Goal: Transaction & Acquisition: Purchase product/service

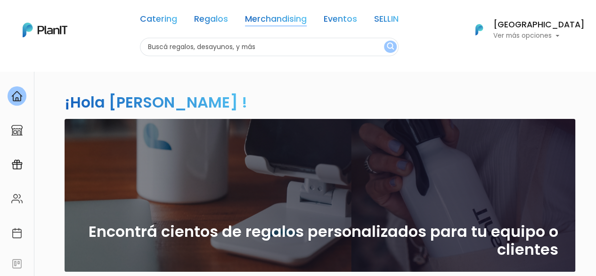
click at [300, 16] on link "Merchandising" at bounding box center [276, 20] width 62 height 11
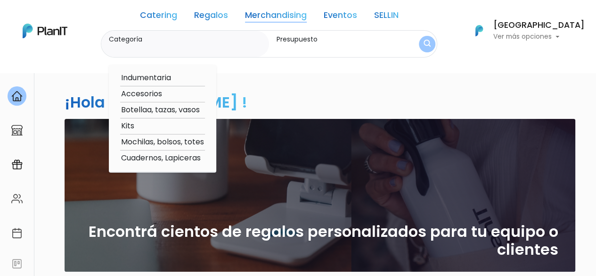
click at [216, 17] on link "Regalos" at bounding box center [211, 16] width 34 height 11
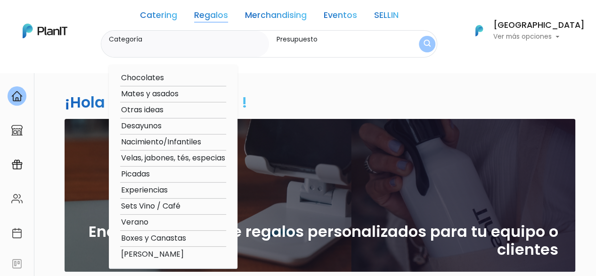
click at [148, 221] on option "Verano" at bounding box center [173, 222] width 106 height 12
type input "Verano"
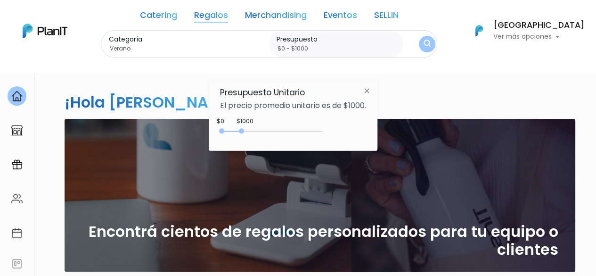
click at [366, 86] on img at bounding box center [366, 90] width 17 height 17
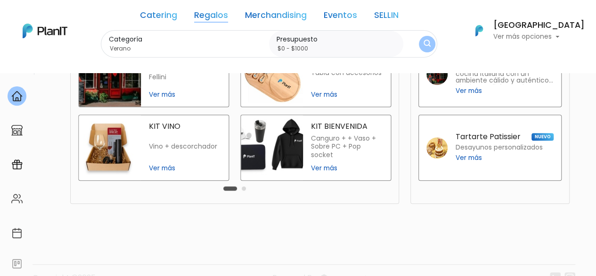
scroll to position [271, 0]
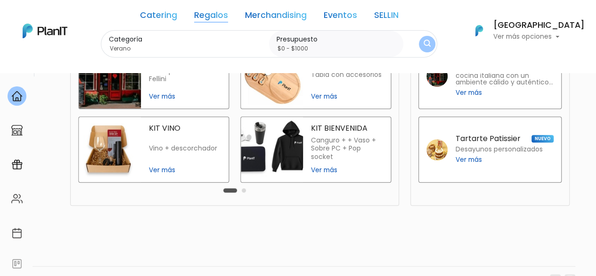
click at [241, 192] on div "Carousel Pagination" at bounding box center [234, 189] width 27 height 11
click at [245, 190] on button "Carousel Page 2" at bounding box center [244, 190] width 4 height 4
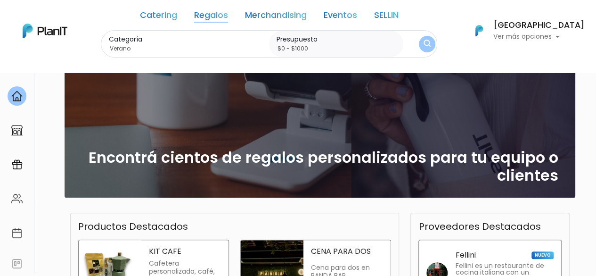
scroll to position [0, 0]
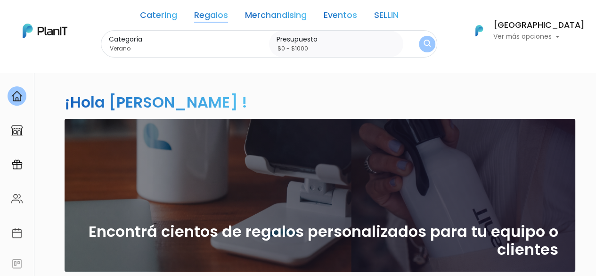
click at [341, 14] on link "Eventos" at bounding box center [340, 16] width 33 height 11
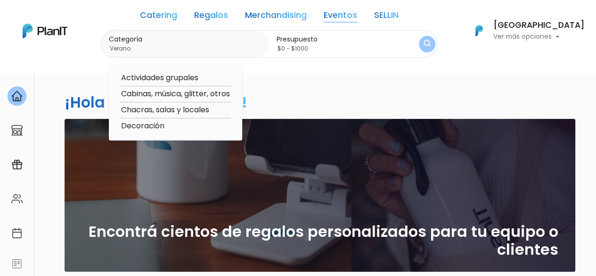
click at [278, 23] on div "Catering Regalos Merchandising Eventos SELLIN" at bounding box center [269, 17] width 259 height 26
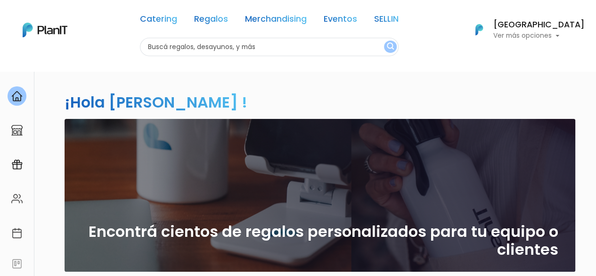
click at [275, 17] on link "Merchandising" at bounding box center [276, 20] width 62 height 11
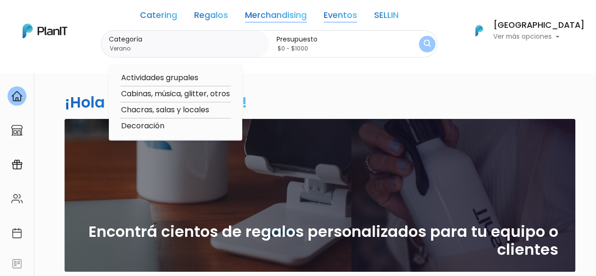
click at [275, 17] on link "Merchandising" at bounding box center [276, 16] width 62 height 11
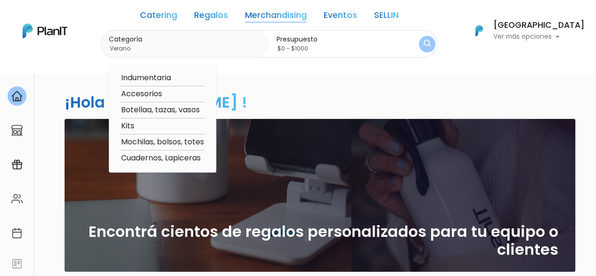
click at [311, 47] on input "$0 - $1000" at bounding box center [338, 48] width 123 height 9
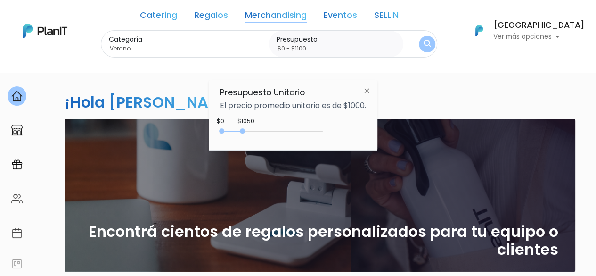
type input "$0 - $1150"
drag, startPoint x: 240, startPoint y: 132, endPoint x: 246, endPoint y: 130, distance: 6.1
click at [246, 130] on div at bounding box center [244, 130] width 5 height 5
click at [431, 42] on img "submit" at bounding box center [427, 44] width 7 height 9
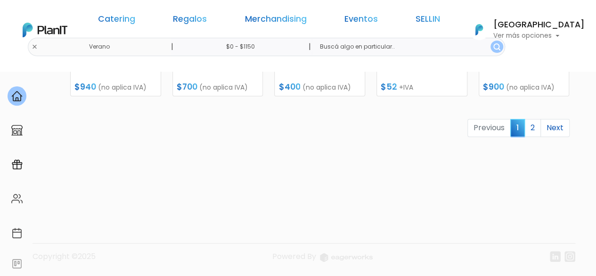
scroll to position [519, 0]
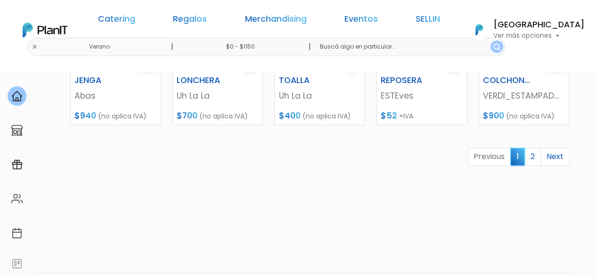
click at [513, 113] on span "(no aplica IVA)" at bounding box center [530, 115] width 49 height 9
click at [535, 161] on link "2" at bounding box center [533, 157] width 16 height 18
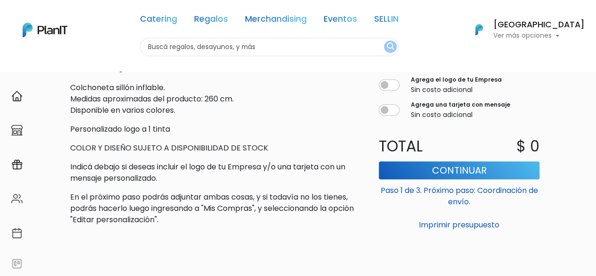
scroll to position [288, 0]
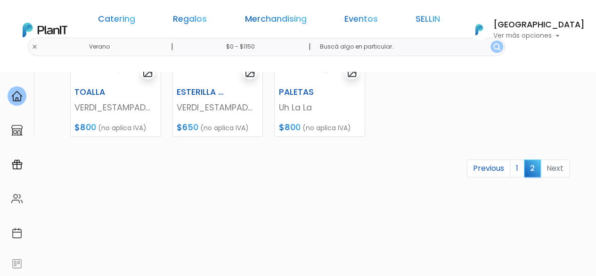
scroll to position [209, 0]
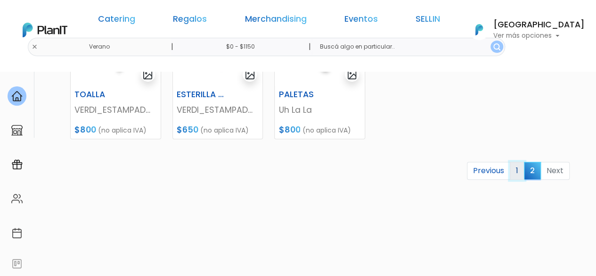
click at [516, 175] on link "1" at bounding box center [517, 171] width 15 height 18
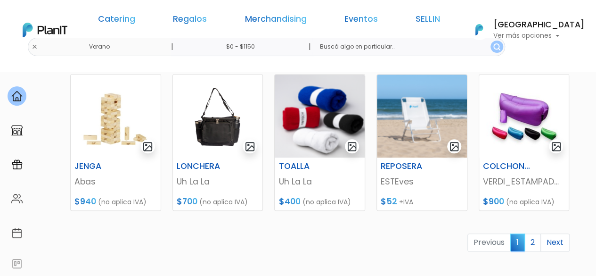
scroll to position [420, 0]
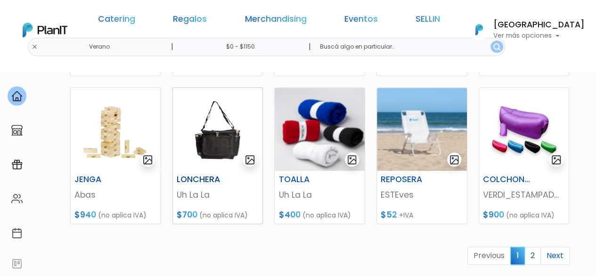
click at [213, 143] on img at bounding box center [218, 129] width 90 height 83
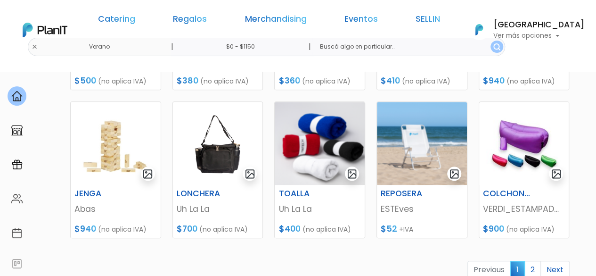
scroll to position [397, 0]
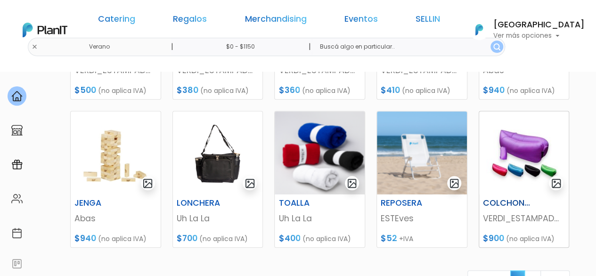
click at [533, 165] on img at bounding box center [524, 152] width 90 height 83
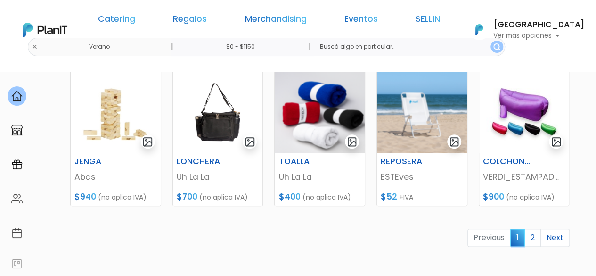
scroll to position [443, 0]
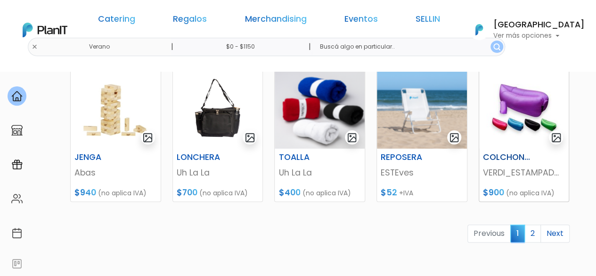
click at [495, 166] on p "VERDI_ESTAMPADOS" at bounding box center [524, 172] width 82 height 12
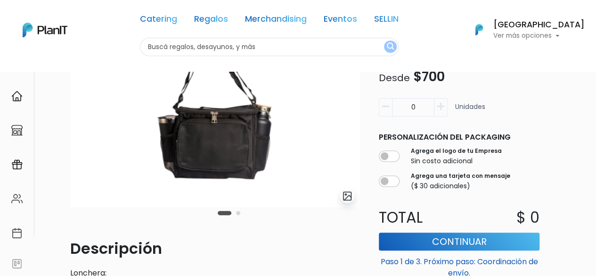
scroll to position [109, 0]
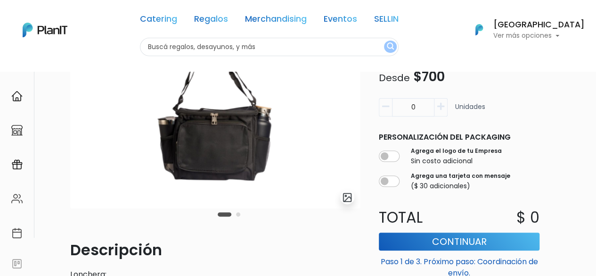
drag, startPoint x: 603, startPoint y: 54, endPoint x: 603, endPoint y: 94, distance: 39.6
click at [596, 94] on html "Catering Regalos Merchandising Eventos SELLIN Catering Regalos Merchandising Ev…" at bounding box center [298, 29] width 596 height 276
drag, startPoint x: 227, startPoint y: 216, endPoint x: 238, endPoint y: 216, distance: 11.8
click at [238, 216] on div "Carousel Pagination" at bounding box center [228, 213] width 27 height 11
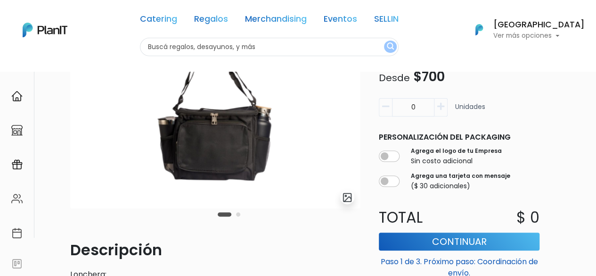
click at [238, 213] on button "Carousel Page 2" at bounding box center [238, 214] width 4 height 4
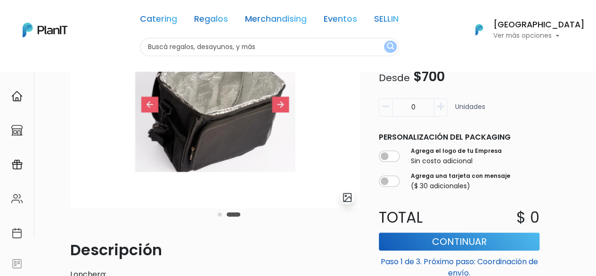
scroll to position [0, 0]
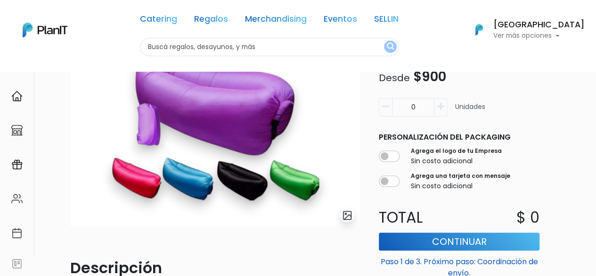
scroll to position [92, 0]
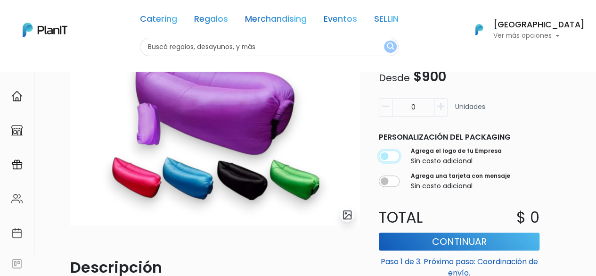
click at [387, 159] on input "checkbox" at bounding box center [389, 156] width 21 height 11
checkbox input "true"
click at [386, 184] on input "checkbox" at bounding box center [389, 181] width 21 height 11
checkbox input "true"
click at [439, 101] on button "button" at bounding box center [441, 108] width 13 height 18
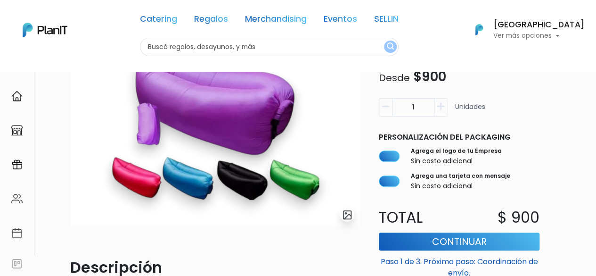
click at [439, 101] on button "button" at bounding box center [441, 108] width 13 height 18
type input "3"
click at [407, 105] on input "3" at bounding box center [413, 108] width 42 height 18
click at [416, 106] on input "3" at bounding box center [413, 108] width 42 height 18
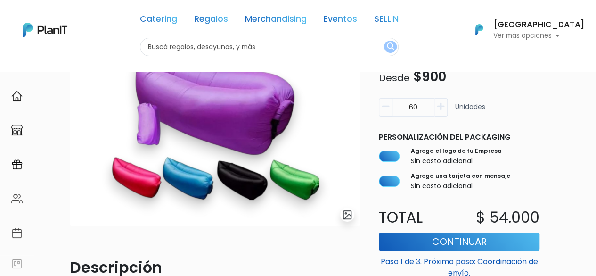
type input "60"
click at [538, 116] on div "60 Unidades" at bounding box center [459, 112] width 161 height 26
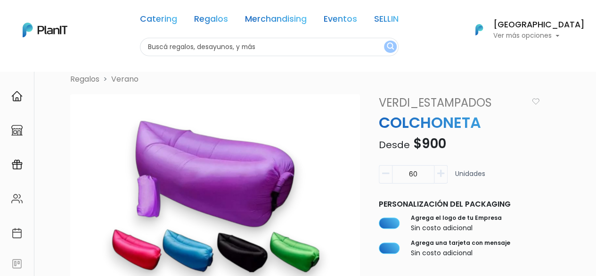
scroll to position [0, 0]
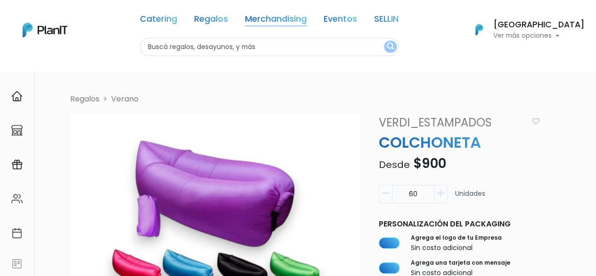
click at [262, 16] on link "Merchandising" at bounding box center [276, 20] width 62 height 11
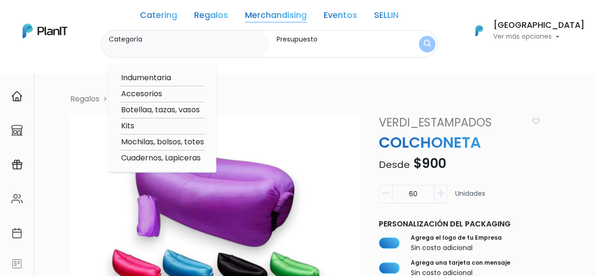
click at [151, 89] on option "Accesorios" at bounding box center [162, 94] width 85 height 12
type input "Accesorios"
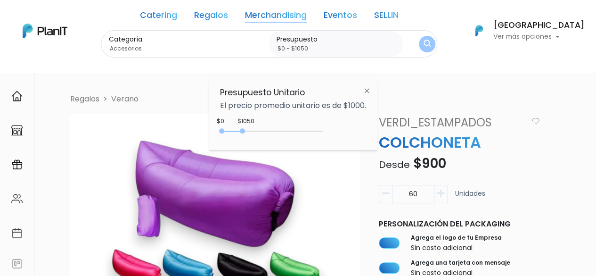
type input "$0 - $1100"
click at [246, 133] on div "0 : 1100 0 1100" at bounding box center [273, 132] width 99 height 9
click at [434, 45] on button "submit" at bounding box center [427, 44] width 16 height 16
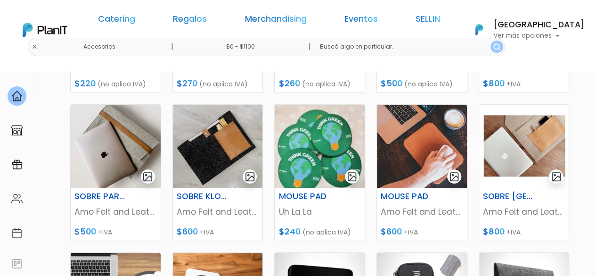
scroll to position [255, 0]
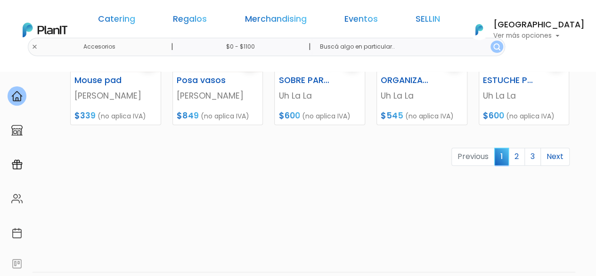
drag, startPoint x: 602, startPoint y: 33, endPoint x: 603, endPoint y: 193, distance: 160.3
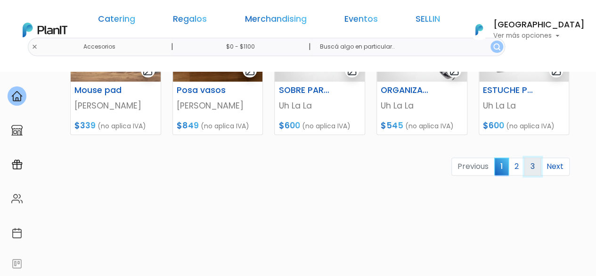
click at [527, 167] on link "3" at bounding box center [533, 166] width 16 height 18
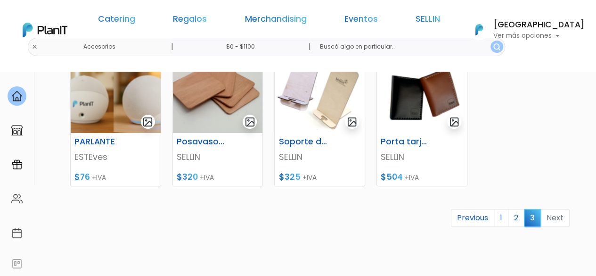
scroll to position [163, 0]
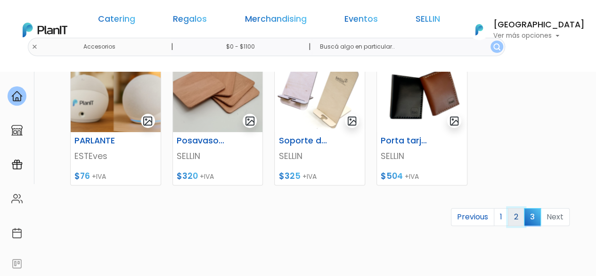
click at [516, 214] on link "2" at bounding box center [516, 217] width 16 height 18
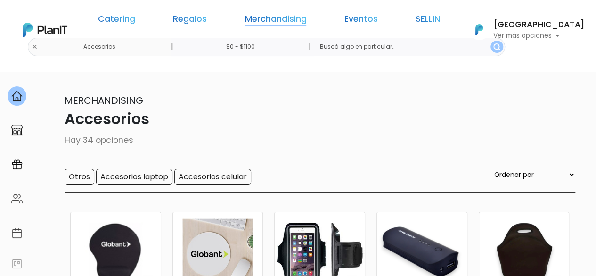
click at [262, 21] on link "Merchandising" at bounding box center [276, 20] width 62 height 11
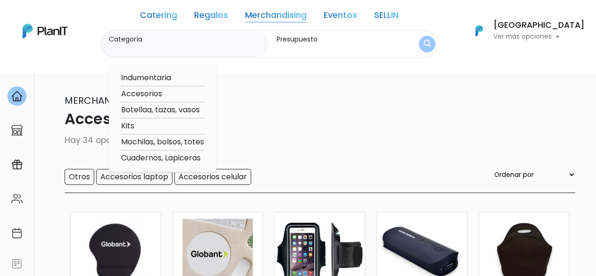
click at [150, 142] on option "Mochilas, bolsos, totes" at bounding box center [162, 142] width 85 height 12
type input "Mochilas, bolsos, totes"
type input "$0 - $1100"
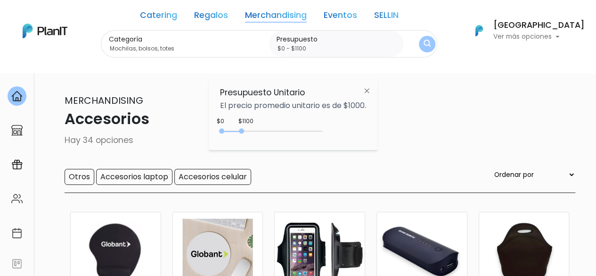
click at [243, 130] on div at bounding box center [241, 130] width 5 height 5
click at [431, 47] on img "submit" at bounding box center [427, 44] width 7 height 9
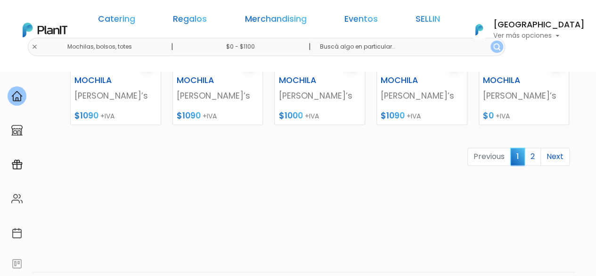
scroll to position [514, 0]
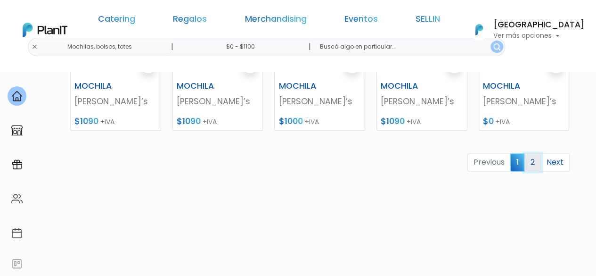
click at [539, 166] on link "2" at bounding box center [533, 162] width 16 height 18
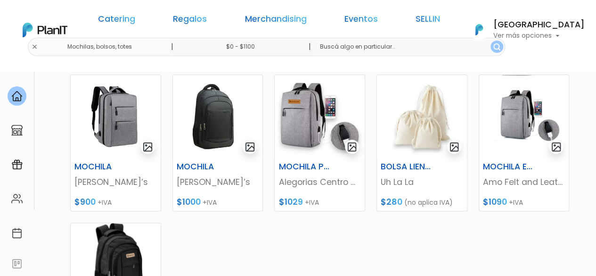
scroll to position [136, 0]
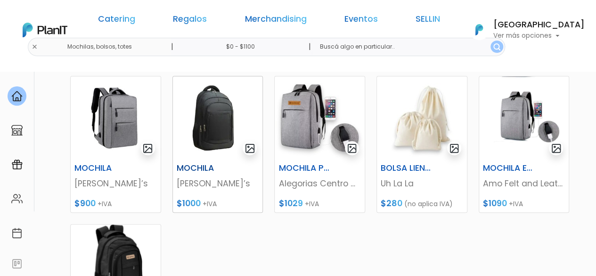
click at [199, 120] on img at bounding box center [218, 117] width 90 height 83
